Goal: Transaction & Acquisition: Purchase product/service

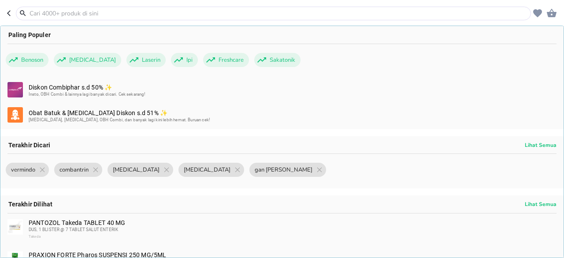
click at [169, 16] on input "text" at bounding box center [279, 13] width 500 height 9
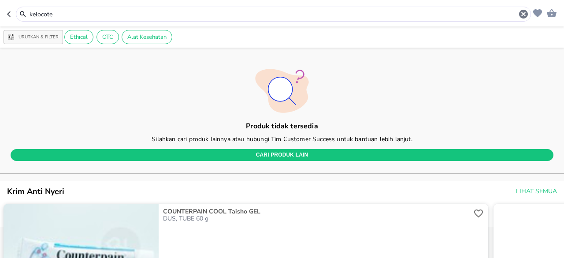
click at [136, 6] on header "kelocote" at bounding box center [282, 13] width 564 height 26
click at [151, 8] on div "kelocote" at bounding box center [273, 14] width 515 height 15
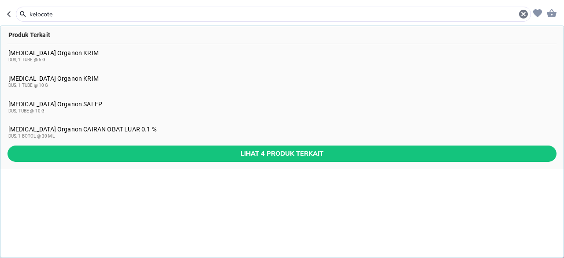
click at [145, 10] on input "kelocote" at bounding box center [273, 14] width 489 height 9
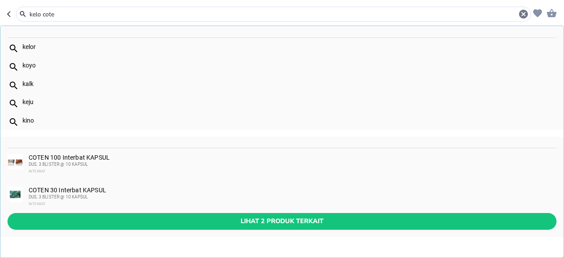
type input "kelo cote"
